Goal: Task Accomplishment & Management: Manage account settings

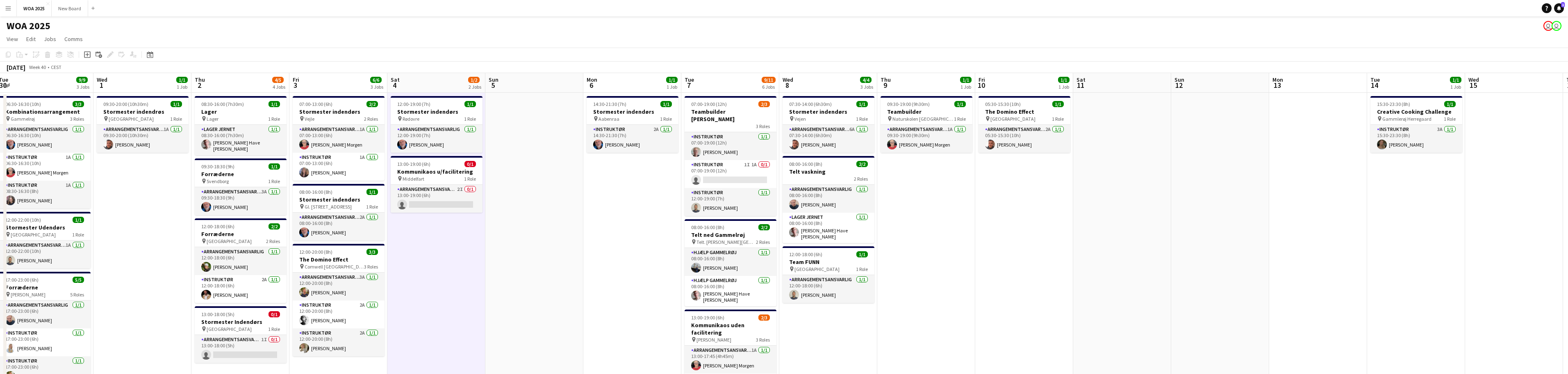
scroll to position [0, 407]
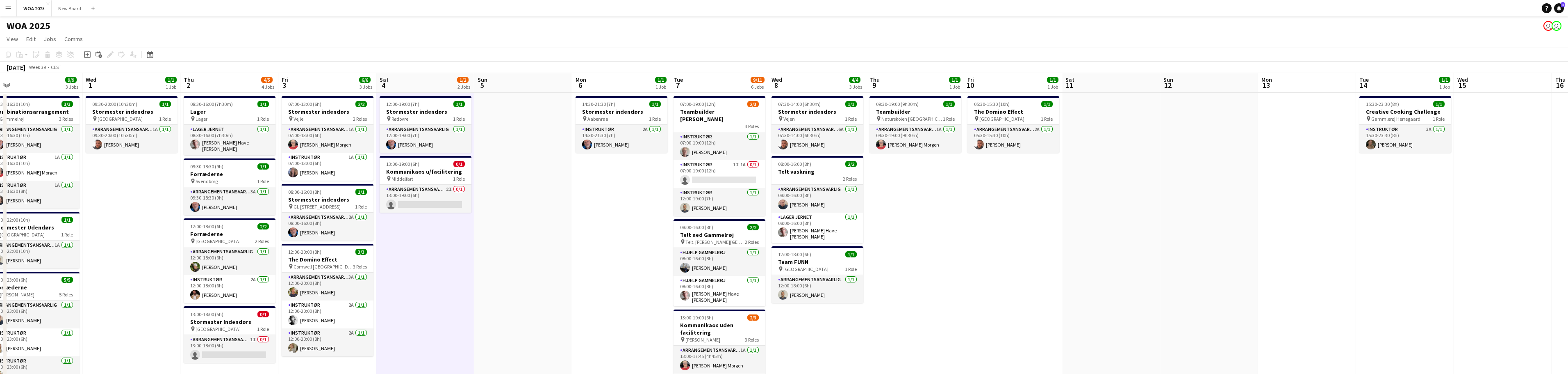
drag, startPoint x: 1079, startPoint y: 222, endPoint x: 964, endPoint y: 211, distance: 115.5
click at [964, 211] on app-calendar-viewport "Fri 26 6/6 4 Jobs Sat 27 2/2 2 Jobs Sun 28 Mon 29 6/6 4 Jobs Tue 30 9/9 3 Jobs …" at bounding box center [784, 346] width 1568 height 546
click at [1018, 116] on div "pin [GEOGRAPHIC_DATA] 1 Role" at bounding box center [1013, 118] width 92 height 7
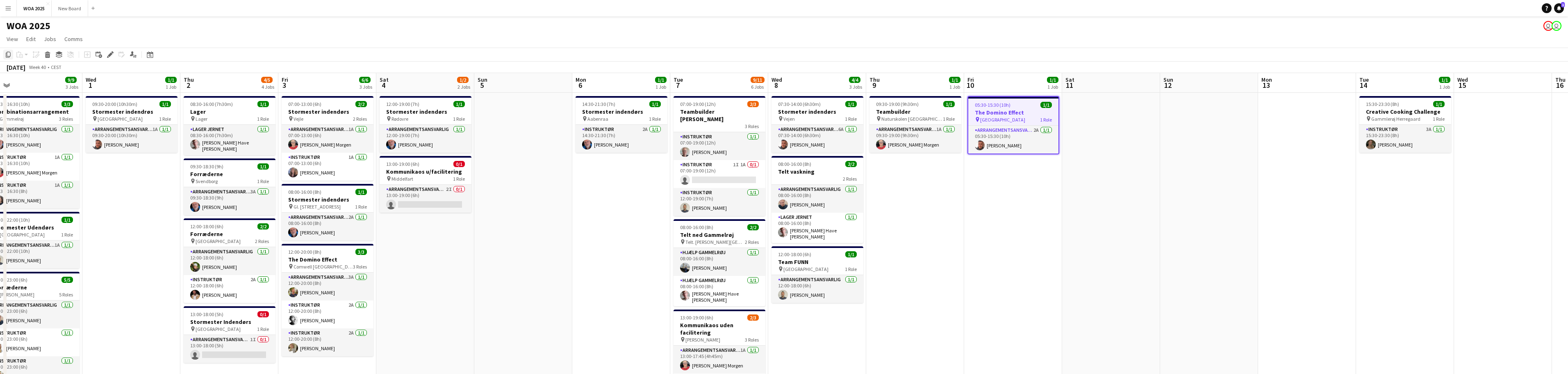
click at [10, 57] on icon "Copy" at bounding box center [8, 54] width 7 height 7
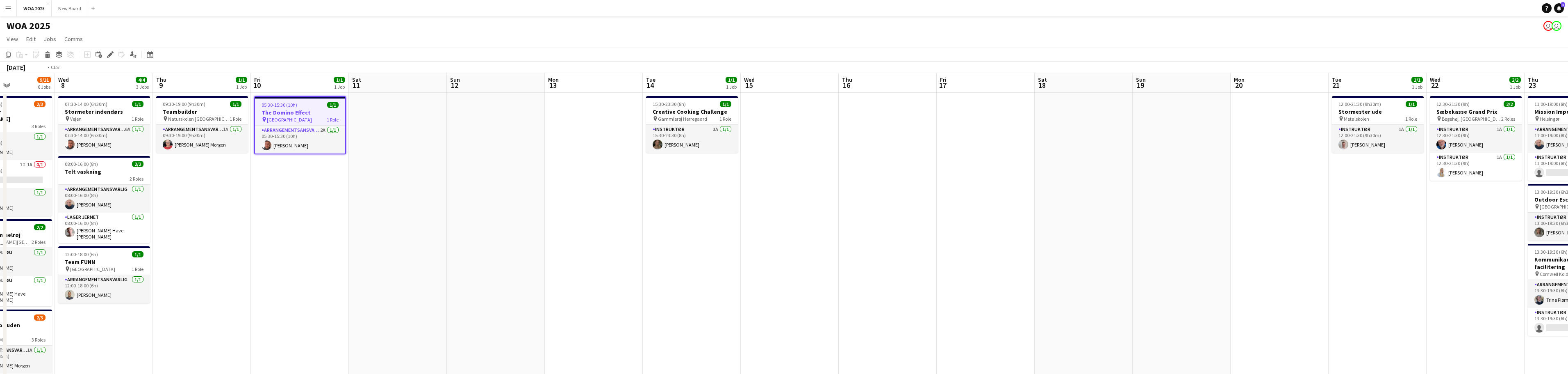
drag, startPoint x: 1326, startPoint y: 211, endPoint x: 713, endPoint y: 178, distance: 613.9
click at [713, 178] on app-calendar-viewport "Thu 2 4/5 4 Jobs Fri 3 6/6 3 Jobs Sat 4 1/2 2 Jobs Sun 5 Mon 6 1/1 1 Job Tue 7 …" at bounding box center [784, 346] width 1568 height 546
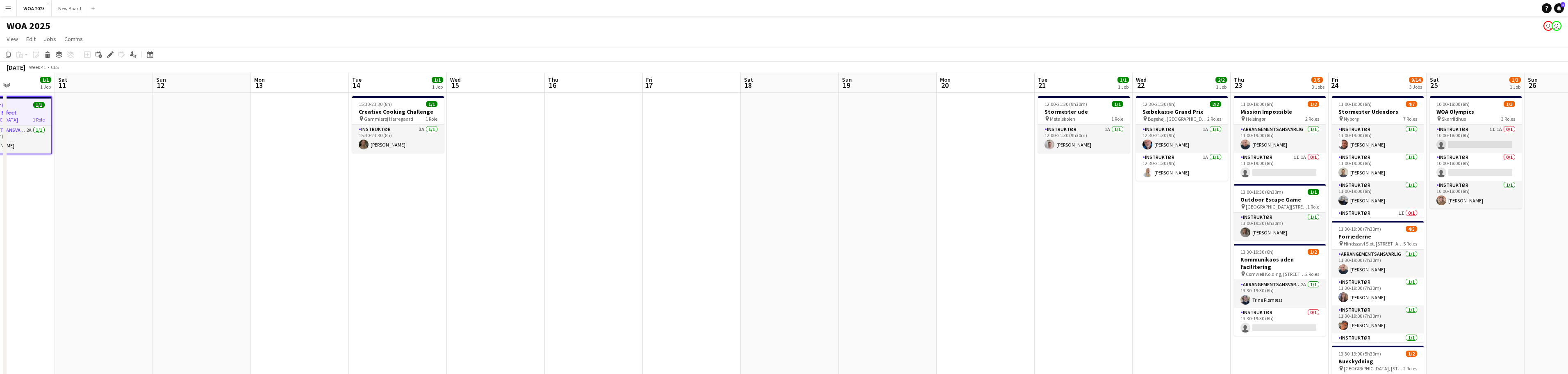
scroll to position [0, 249]
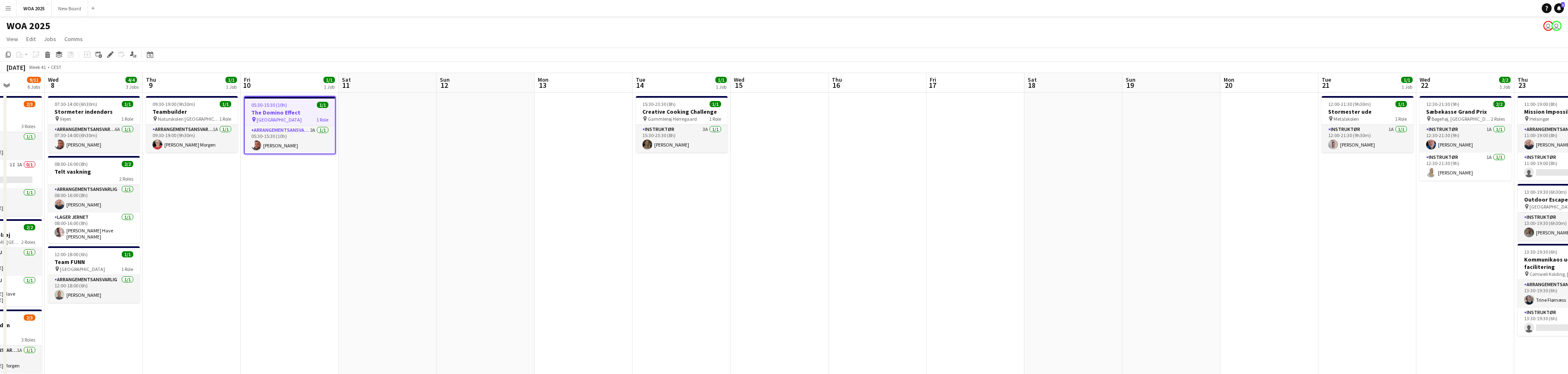
click at [1364, 177] on app-date-cell "12:00-21:30 (9h30m) 1/1 Stormester ude pin Metalskolen 1 Role Instruktør 1A [DA…" at bounding box center [1367, 356] width 98 height 526
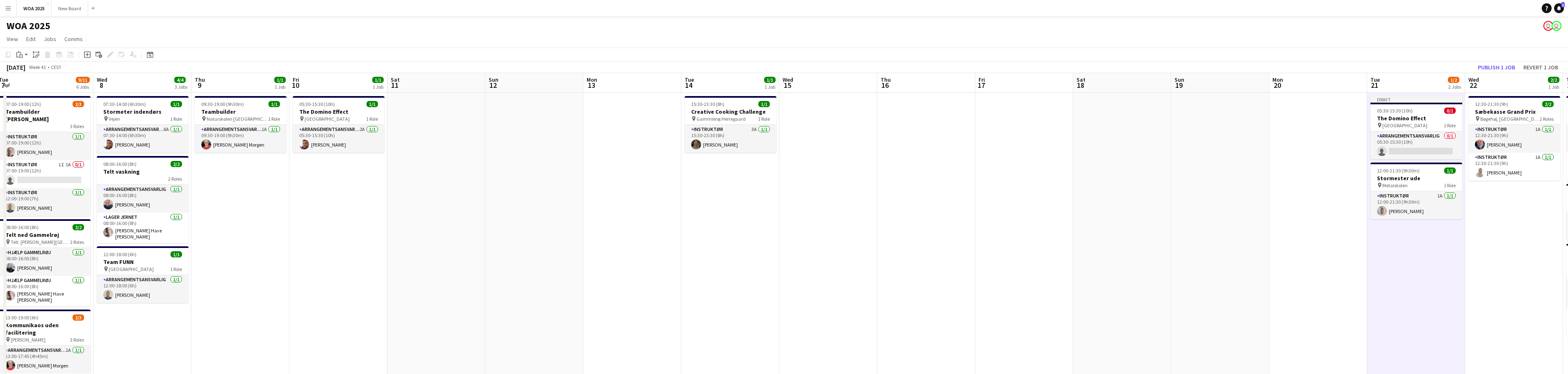
scroll to position [0, 170]
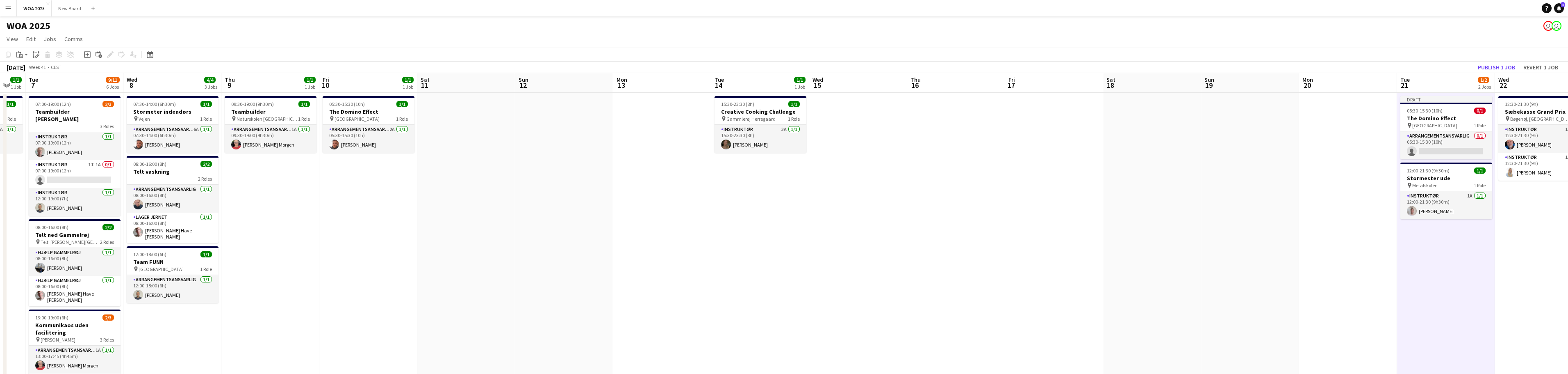
drag, startPoint x: 264, startPoint y: 201, endPoint x: 343, endPoint y: 198, distance: 79.1
click at [343, 198] on app-calendar-viewport "Sun 5 Mon 6 1/1 1 Job Tue 7 9/11 6 Jobs Wed 8 4/4 3 Jobs Thu 9 1/1 1 Job Fri 10…" at bounding box center [784, 346] width 1568 height 546
click at [363, 119] on div "pin [GEOGRAPHIC_DATA] 1 Role" at bounding box center [368, 118] width 92 height 7
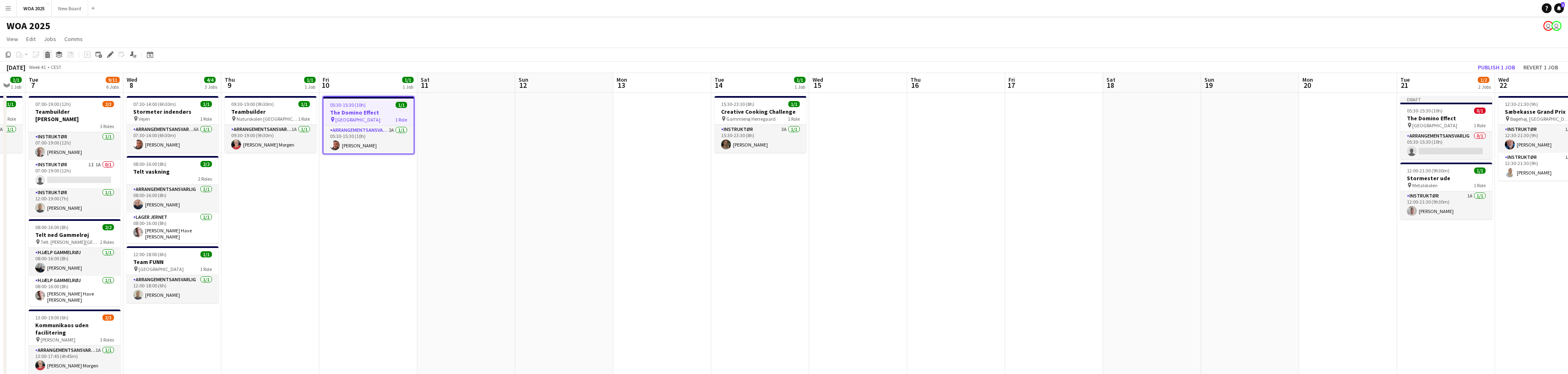
click at [49, 55] on icon at bounding box center [47, 55] width 4 height 4
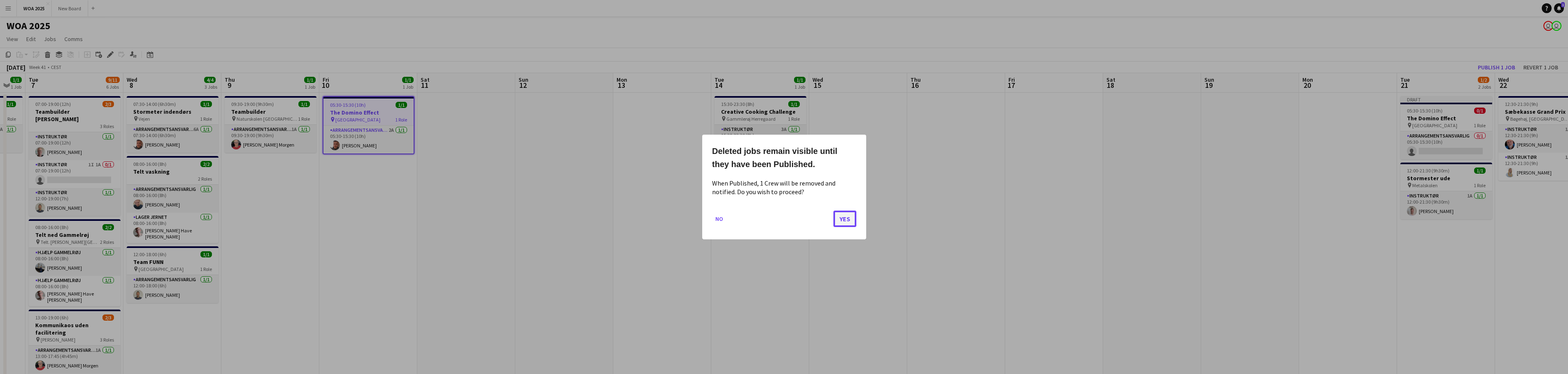
click at [848, 219] on button "Yes" at bounding box center [845, 218] width 23 height 16
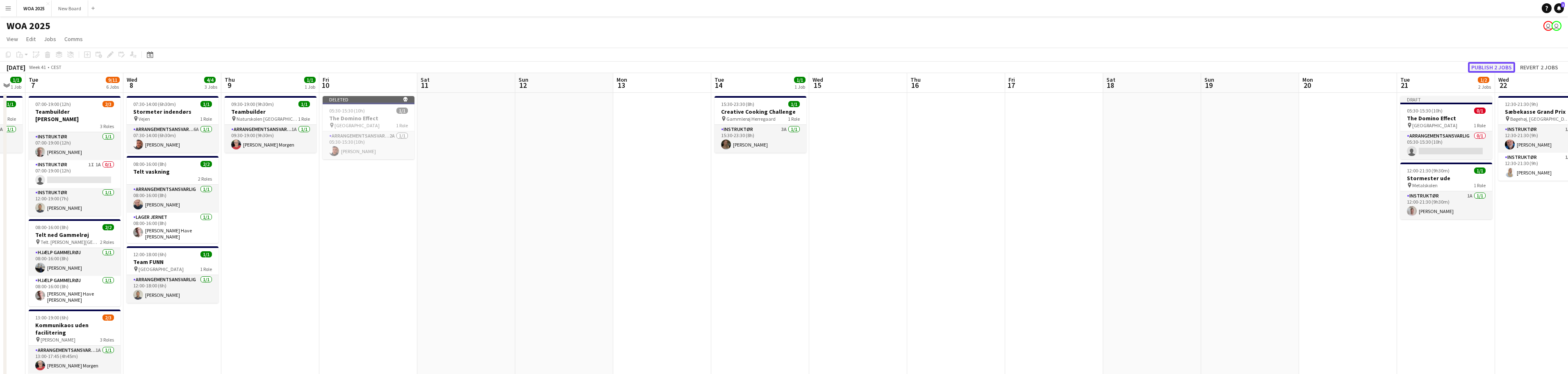
click at [1481, 67] on button "Publish 2 jobs" at bounding box center [1491, 68] width 47 height 11
